Goal: Task Accomplishment & Management: Complete application form

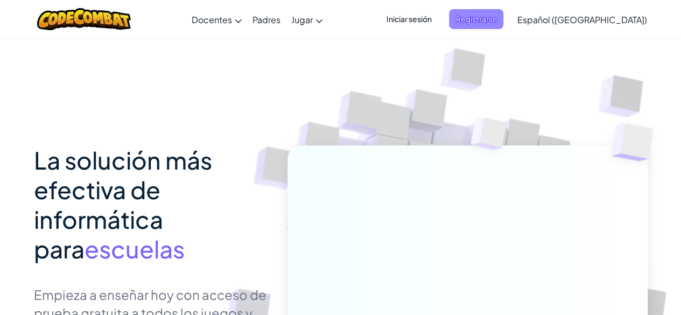
click at [504, 12] on span "Registrarse" at bounding box center [476, 19] width 54 height 20
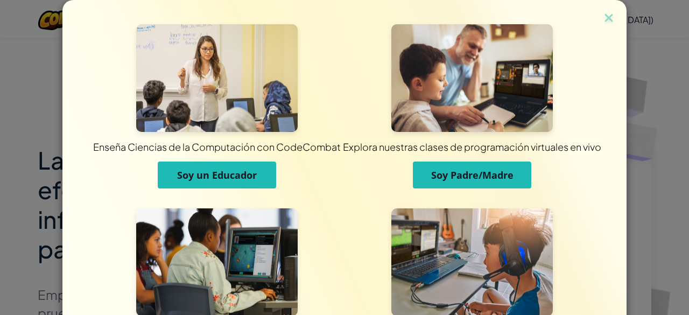
click at [210, 176] on span "Soy un Educador" at bounding box center [217, 175] width 80 height 13
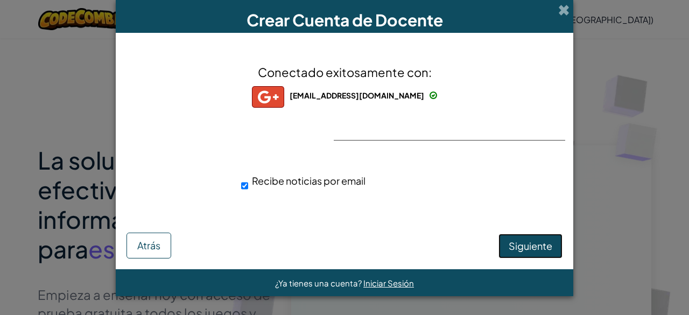
click at [529, 238] on button "Siguiente" at bounding box center [531, 246] width 64 height 25
select select "[GEOGRAPHIC_DATA]"
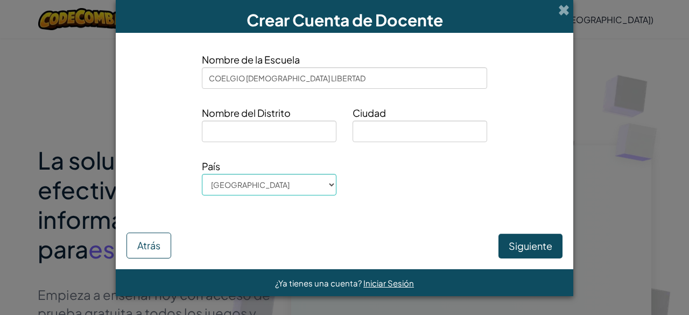
type input "COELGIO [DEMOGRAPHIC_DATA] LIBERTAD"
click at [272, 135] on input at bounding box center [269, 132] width 135 height 22
type input "TOLIMA"
click at [364, 137] on input at bounding box center [420, 132] width 135 height 22
type input "PLANADAS"
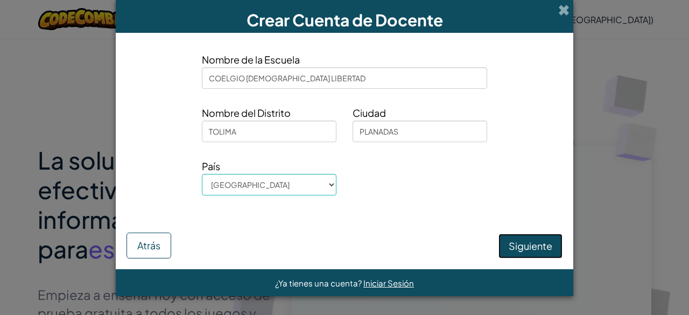
click at [534, 254] on button "Siguiente" at bounding box center [531, 246] width 64 height 25
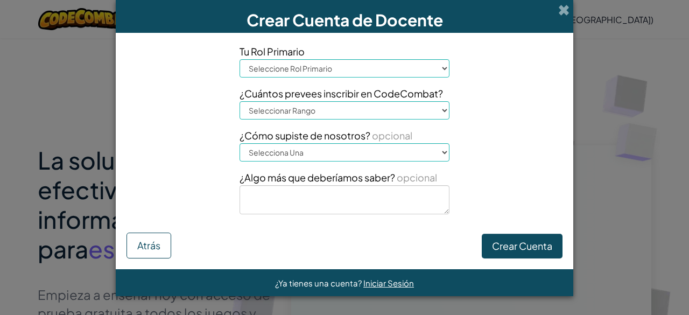
click at [379, 69] on select "Seleccione [PERSON_NAME] Director Padre Coordinador de tecnología Docente Tutor…" at bounding box center [345, 68] width 210 height 18
select select "Teacher"
click at [240, 59] on select "Seleccione [PERSON_NAME] Director Padre Coordinador de tecnología Docente Tutor…" at bounding box center [345, 68] width 210 height 18
click at [341, 112] on select "Seleccionar Rango 1-10 11-50 [PHONE_NUMBER] [PHONE_NUMBER] 1000+" at bounding box center [345, 110] width 210 height 18
select select "51-100"
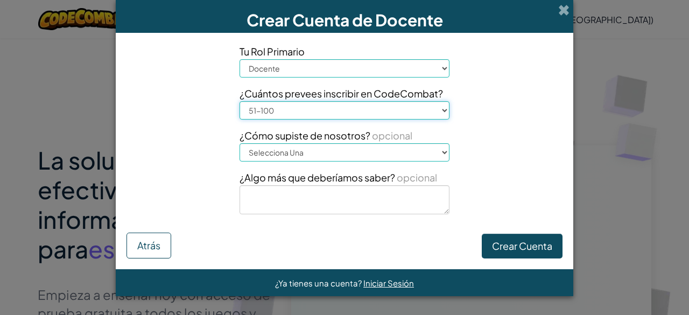
click at [240, 101] on select "Seleccionar Rango 1-10 11-50 [PHONE_NUMBER] [PHONE_NUMBER] 1000+" at bounding box center [345, 110] width 210 height 18
click at [321, 155] on select "Selecciona Una Conferencia (p. ej. ISTE) [DOMAIN_NAME][URL] of Code Un Docente …" at bounding box center [345, 152] width 210 height 18
select select "Other"
click at [240, 143] on select "Selecciona Una Conferencia (p. ej. ISTE) [DOMAIN_NAME][URL] of Code Un Docente …" at bounding box center [345, 152] width 210 height 18
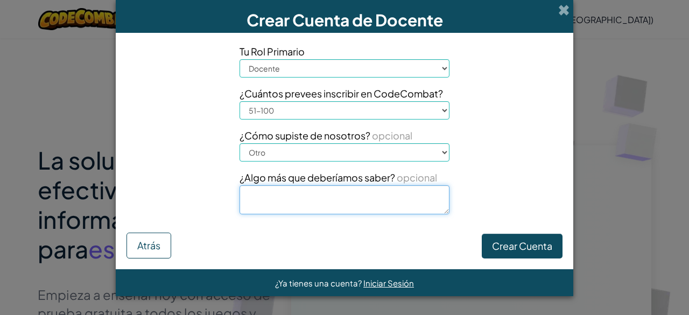
click at [313, 202] on textarea at bounding box center [345, 199] width 210 height 29
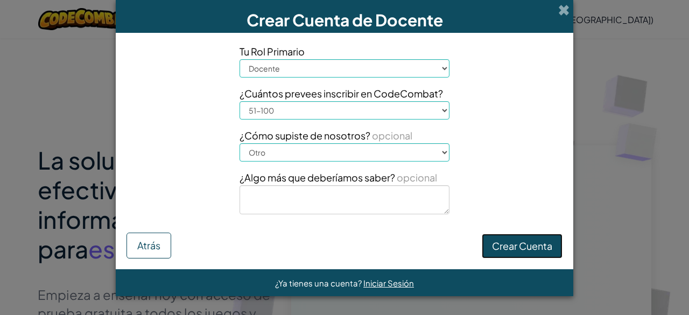
click at [524, 243] on button "Crear Cuenta" at bounding box center [522, 246] width 81 height 25
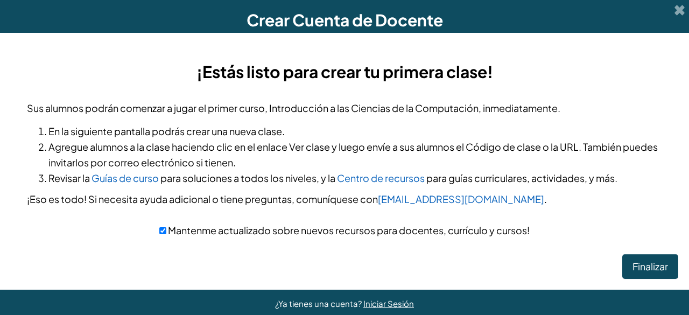
scroll to position [18, 0]
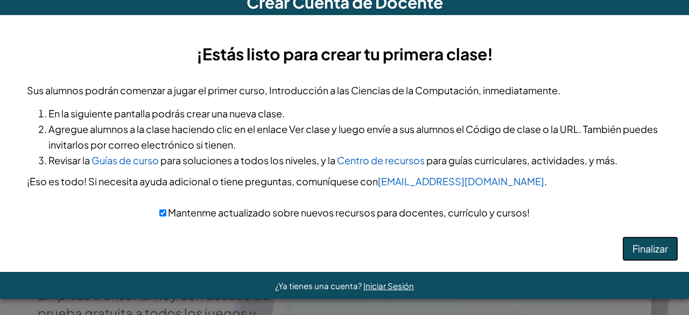
click at [631, 248] on button "Finalizar" at bounding box center [651, 248] width 56 height 25
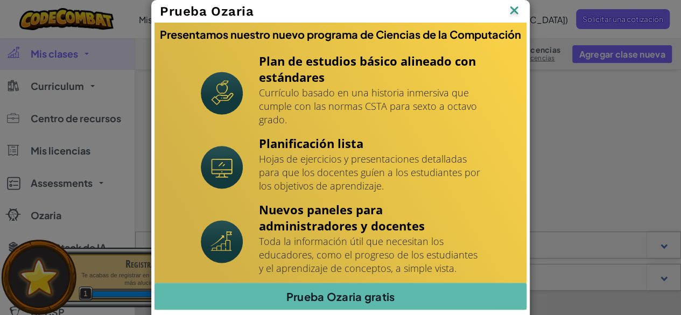
click at [0, 0] on img at bounding box center [0, 0] width 0 height 0
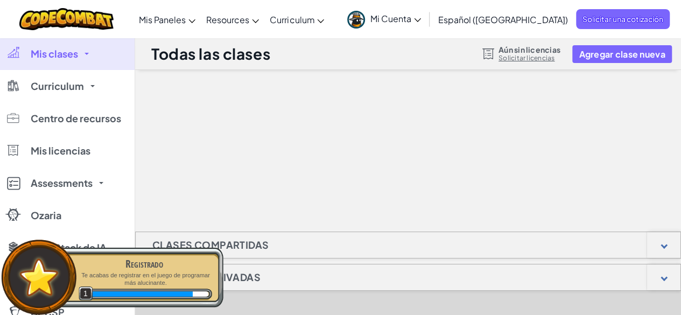
click at [81, 55] on link "Mis clases" at bounding box center [67, 54] width 135 height 32
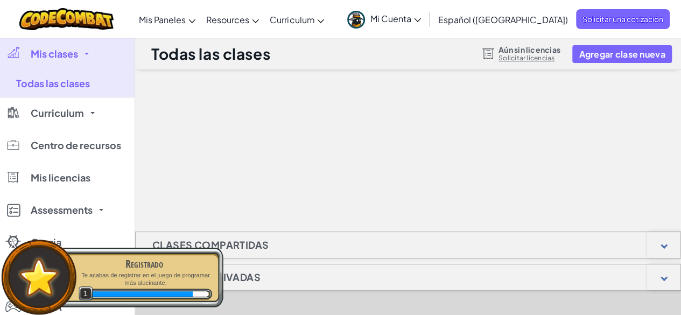
click at [81, 55] on link "Mis clases" at bounding box center [67, 54] width 135 height 32
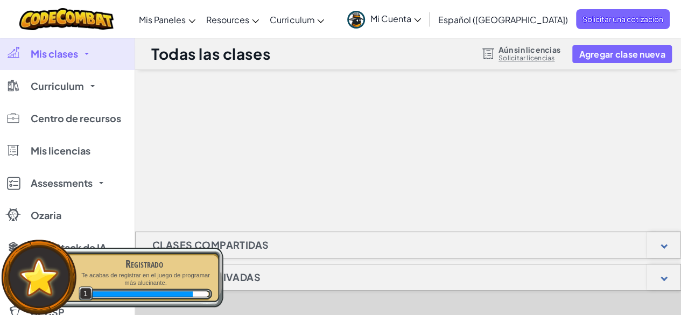
click at [81, 59] on link "Mis clases" at bounding box center [67, 54] width 135 height 32
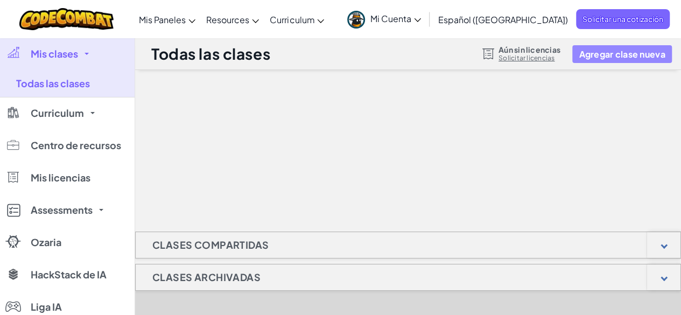
click at [618, 61] on button "Agregar clase nueva" at bounding box center [622, 54] width 99 height 18
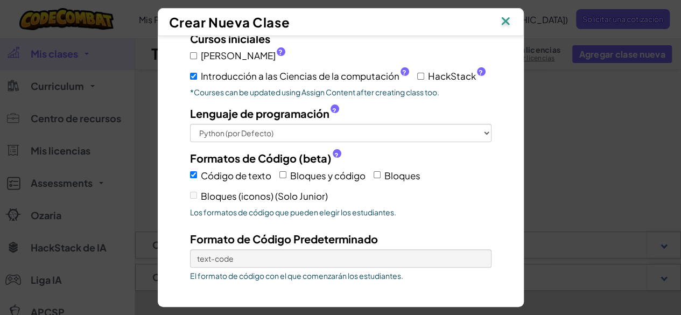
scroll to position [135, 0]
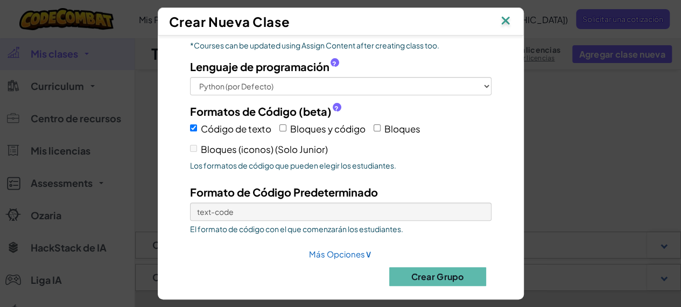
click at [513, 20] on img at bounding box center [506, 21] width 14 height 16
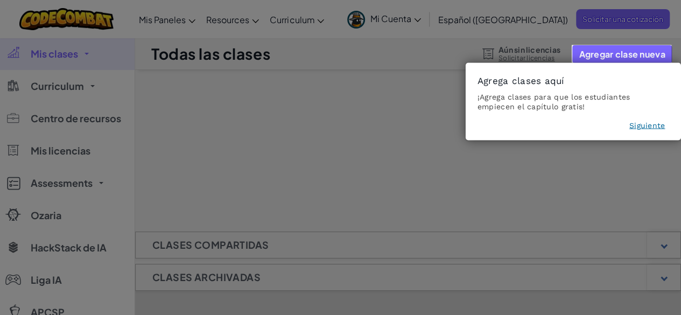
click at [234, 144] on icon at bounding box center [344, 157] width 689 height 315
